Goal: Check status

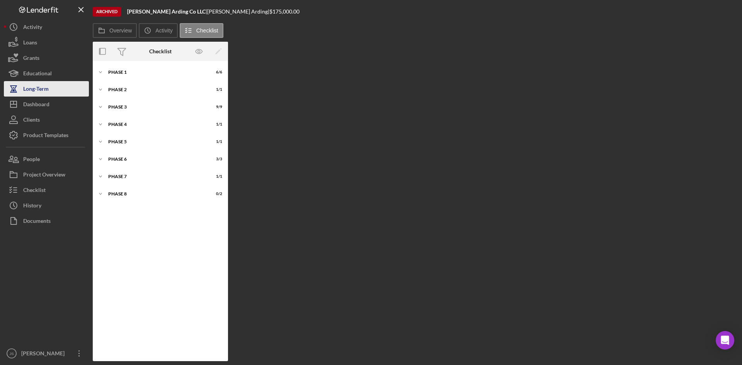
click at [40, 90] on div "Long-Term" at bounding box center [36, 89] width 26 height 17
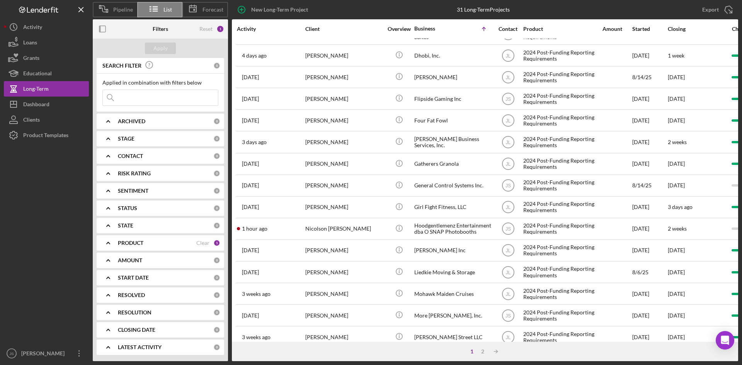
scroll to position [193, 0]
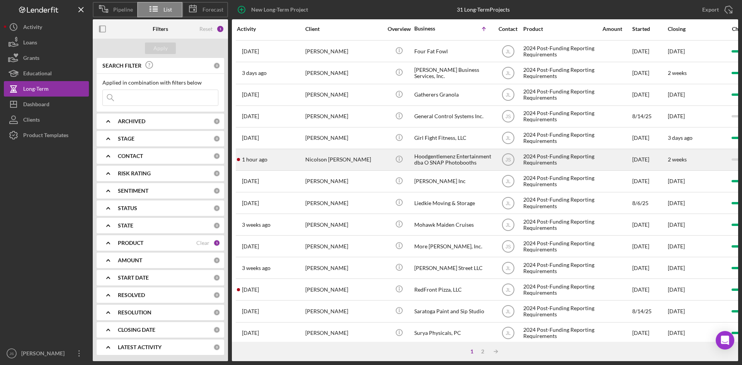
click at [434, 162] on div "Hoodgentlemenz Entertainment dba O SNAP Photobooths" at bounding box center [452, 160] width 77 height 20
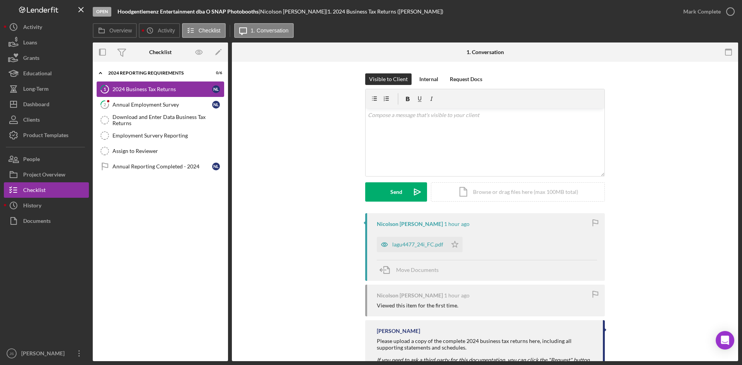
click at [166, 87] on div "2024 Business Tax Returns" at bounding box center [163, 89] width 100 height 6
click at [429, 244] on div "lagu4477_24i_FC.pdf" at bounding box center [417, 245] width 51 height 6
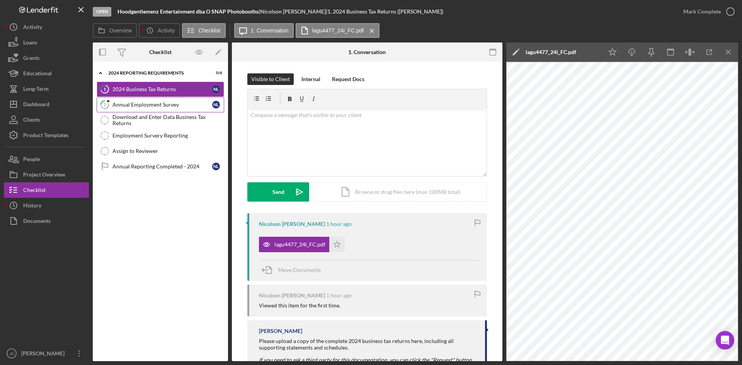
click at [163, 106] on div "Annual Employment Survey" at bounding box center [163, 105] width 100 height 6
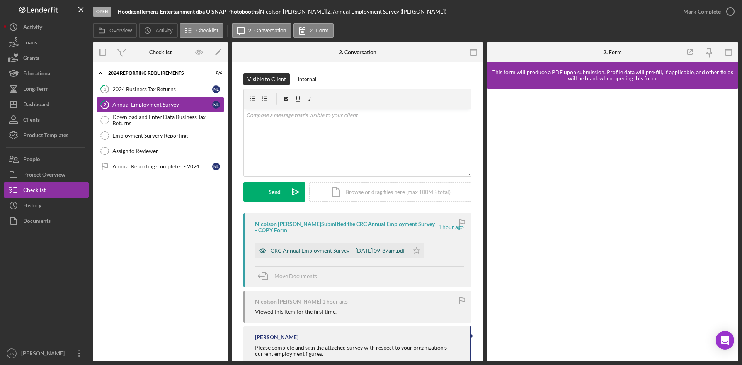
click at [353, 250] on div "CRC Annual Employment Survey -- [DATE] 09_37am.pdf" at bounding box center [338, 251] width 135 height 6
